Goal: Transaction & Acquisition: Download file/media

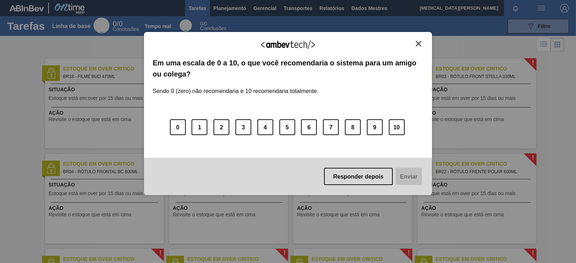
click at [420, 43] on img "Fechar" at bounding box center [418, 43] width 5 height 5
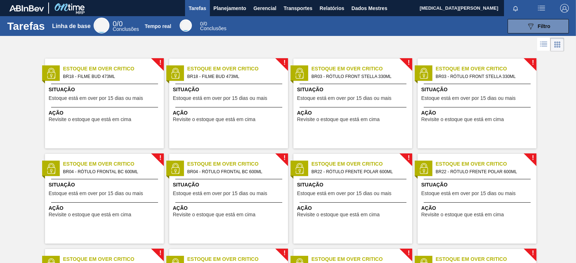
click at [321, 45] on div at bounding box center [288, 44] width 576 height 17
click at [269, 50] on div at bounding box center [288, 44] width 576 height 17
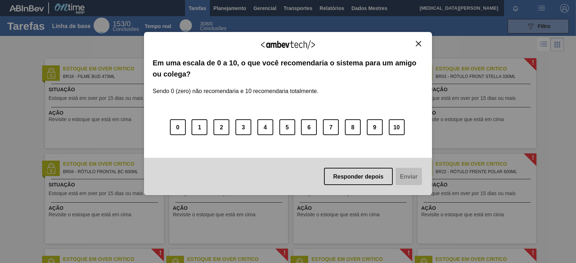
click at [421, 44] on button "Fechar" at bounding box center [418, 44] width 10 height 6
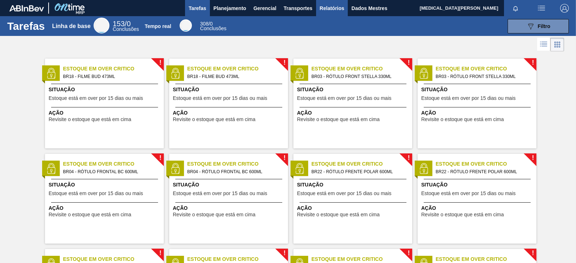
click at [328, 6] on font "Relatórios" at bounding box center [331, 8] width 24 height 6
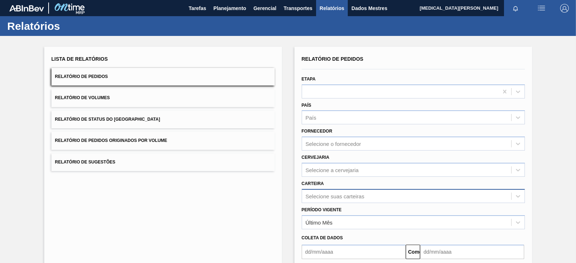
click at [362, 195] on div "Selecione suas carteiras" at bounding box center [412, 196] width 223 height 14
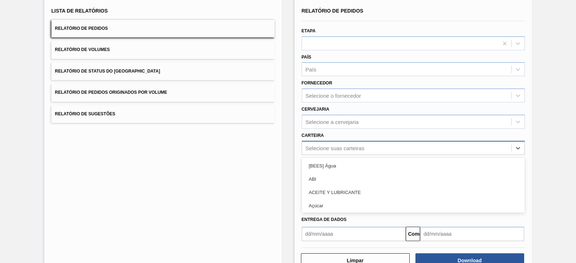
scroll to position [52, 0]
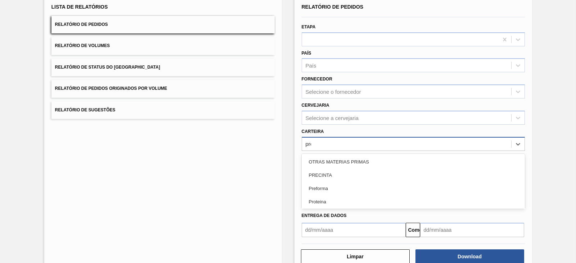
type input "pr"
click at [347, 184] on div "Pré-forma" at bounding box center [412, 188] width 223 height 13
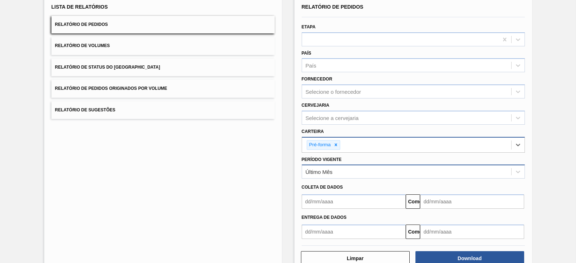
click at [346, 173] on div "Último Mês" at bounding box center [406, 172] width 209 height 10
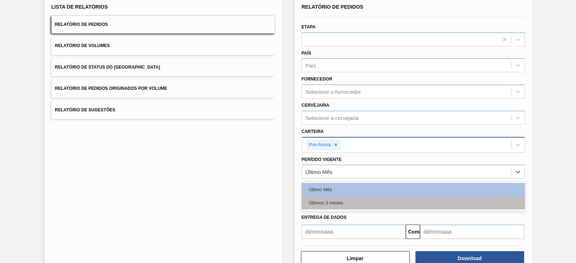
click at [344, 200] on div "Últimos 3 meses" at bounding box center [412, 202] width 223 height 13
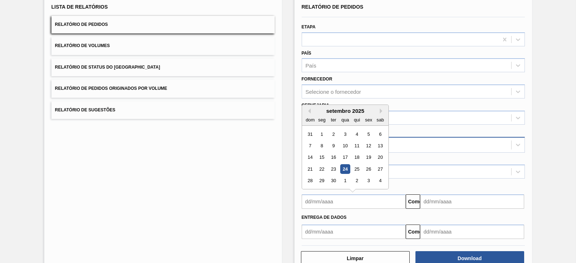
click at [344, 200] on input "text" at bounding box center [353, 202] width 104 height 14
click at [309, 114] on div "dom segmento ter qua aqui sexo sab" at bounding box center [345, 120] width 86 height 12
click at [309, 112] on button "Mês anterior" at bounding box center [307, 111] width 5 height 5
click at [331, 133] on div "1" at bounding box center [333, 135] width 10 height 10
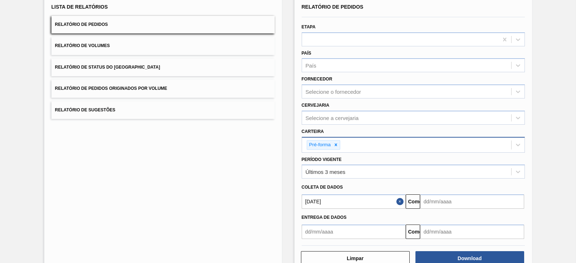
type input "01/07/2025"
click at [428, 197] on input "text" at bounding box center [472, 202] width 104 height 14
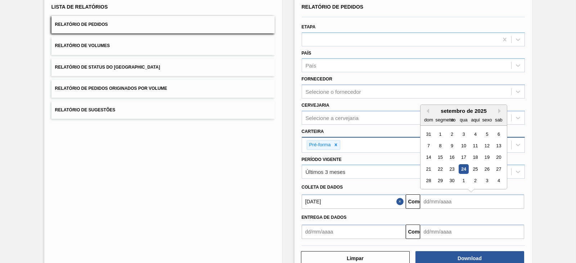
click at [495, 110] on div "setembro de 2025" at bounding box center [463, 111] width 86 height 6
click at [497, 109] on div "Mês anterior Próximo mês setembro de 2025 dom segmento ter qua aqui sexo sab 31…" at bounding box center [463, 147] width 87 height 85
click at [498, 109] on button "Próximo mês" at bounding box center [500, 111] width 5 height 5
click at [427, 112] on div "outubro de 2025" at bounding box center [463, 111] width 86 height 6
click at [426, 110] on button "Mês anterior" at bounding box center [426, 111] width 5 height 5
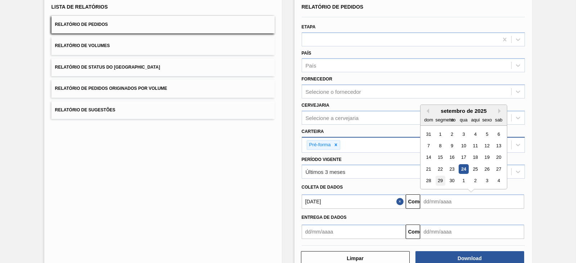
click at [437, 180] on div "29" at bounding box center [440, 181] width 10 height 10
type input "29/09/2025"
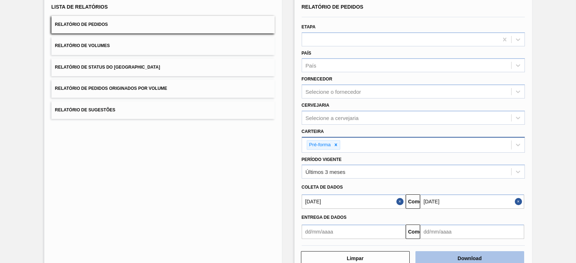
click at [484, 254] on button "Download" at bounding box center [469, 258] width 109 height 14
